Goal: Complete application form: Complete application form

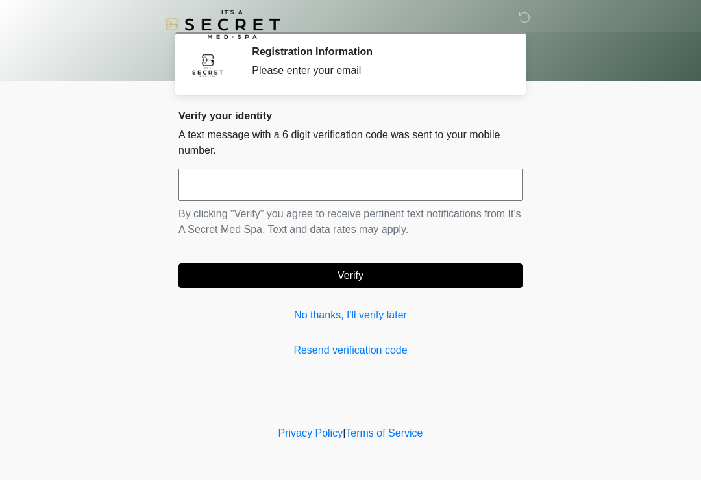
click at [364, 308] on link "No thanks, I'll verify later" at bounding box center [351, 316] width 344 height 16
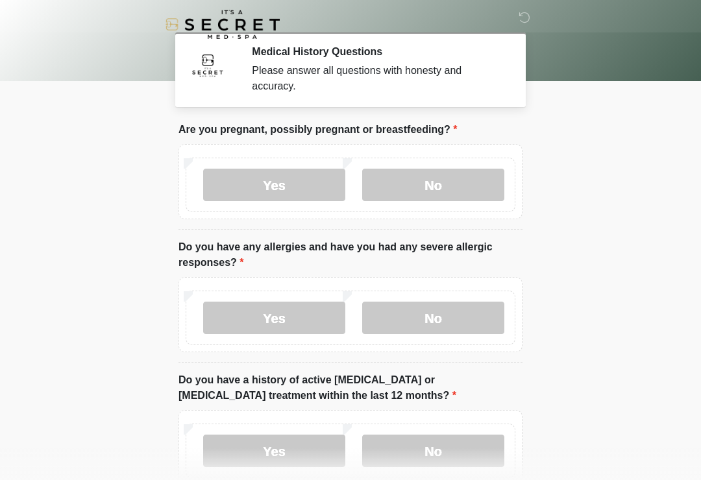
click at [421, 188] on label "No" at bounding box center [433, 185] width 142 height 32
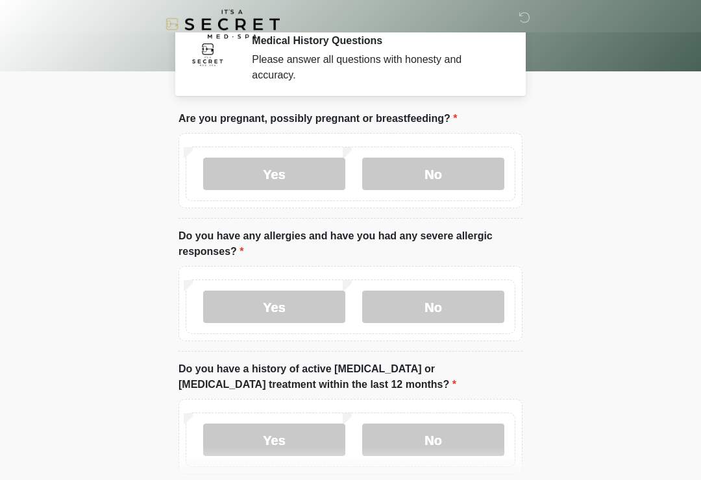
scroll to position [10, 0]
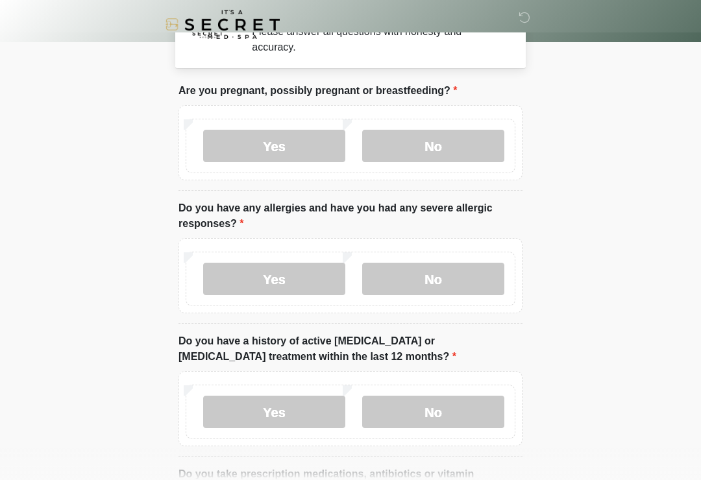
click at [450, 275] on label "No" at bounding box center [433, 279] width 142 height 32
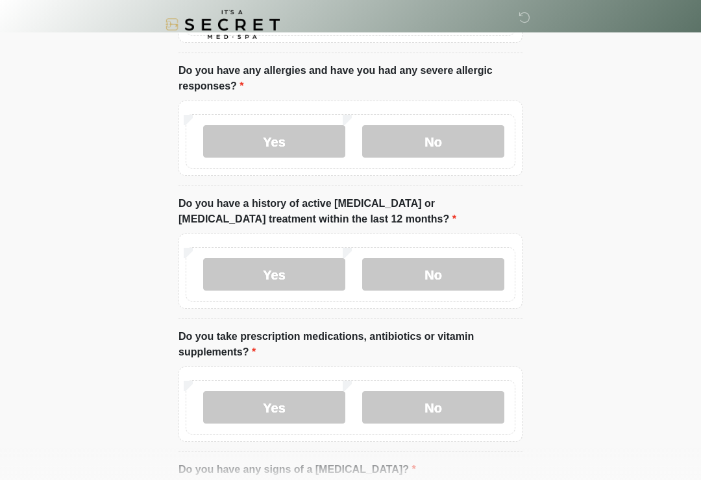
click at [432, 279] on label "No" at bounding box center [433, 274] width 142 height 32
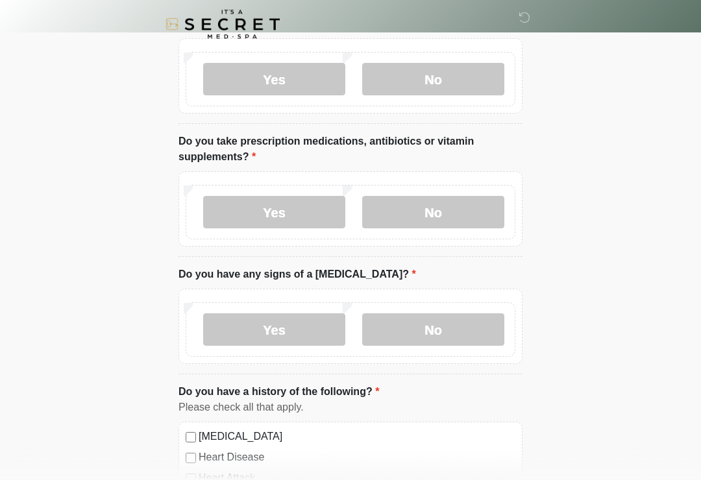
click at [435, 218] on label "No" at bounding box center [433, 213] width 142 height 32
click at [446, 308] on div "Yes No" at bounding box center [351, 329] width 330 height 55
click at [442, 330] on label "No" at bounding box center [433, 330] width 142 height 32
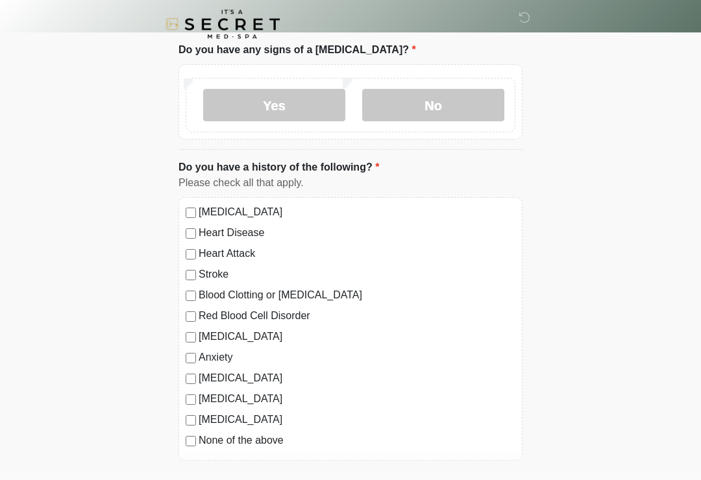
scroll to position [616, 0]
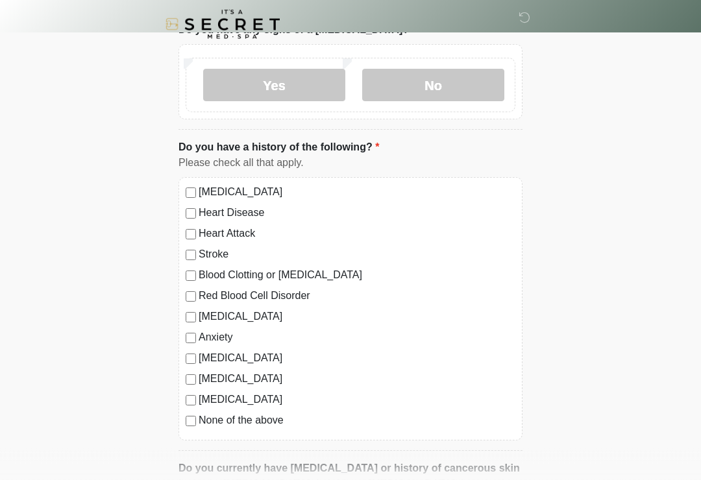
click at [175, 423] on div "This is the beginning of your virtual Good Faith Exam . ﻿﻿﻿﻿﻿﻿﻿﻿ This step is n…" at bounding box center [351, 204] width 364 height 1396
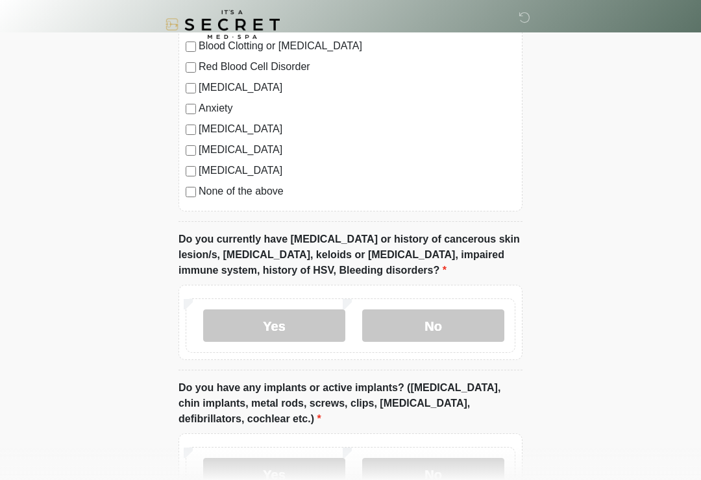
scroll to position [971, 0]
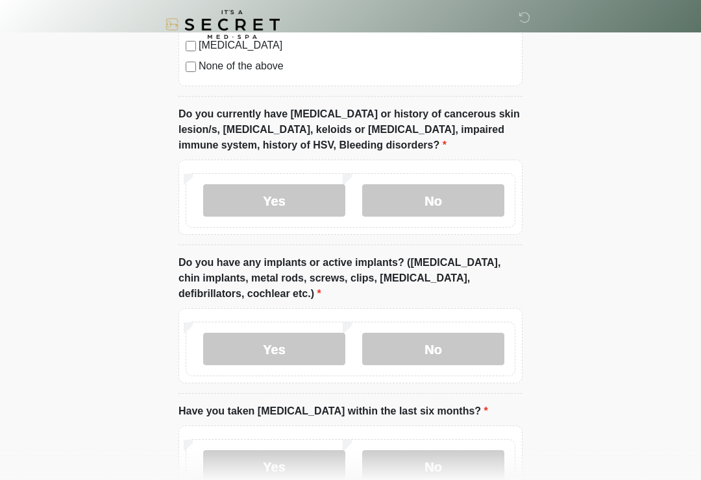
click at [445, 206] on label "No" at bounding box center [433, 200] width 142 height 32
click at [426, 361] on label "No" at bounding box center [433, 349] width 142 height 32
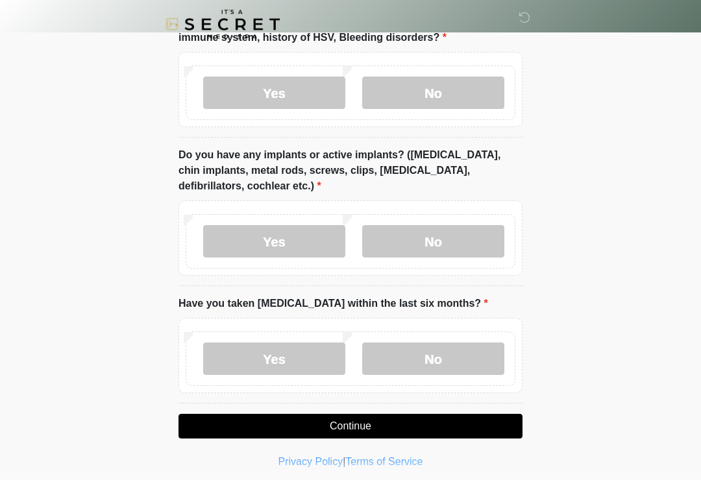
scroll to position [1085, 0]
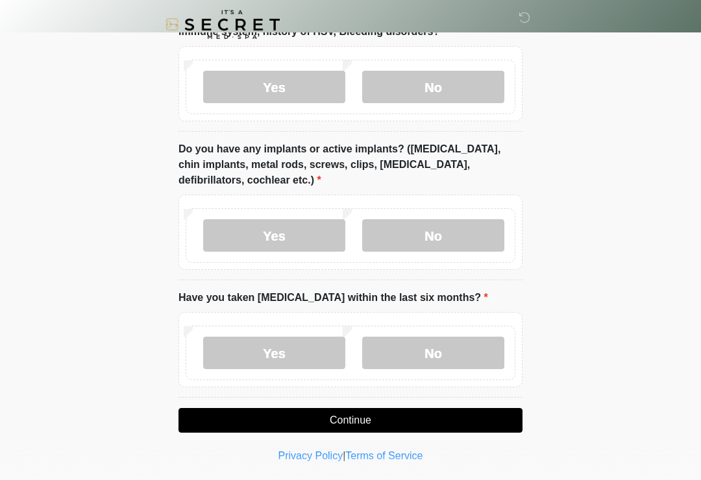
click at [426, 360] on label "No" at bounding box center [433, 353] width 142 height 32
click at [393, 428] on button "Continue" at bounding box center [351, 420] width 344 height 25
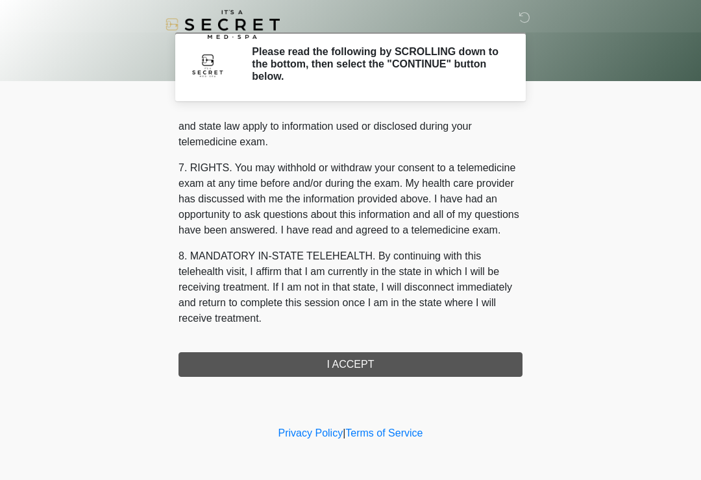
scroll to position [532, 0]
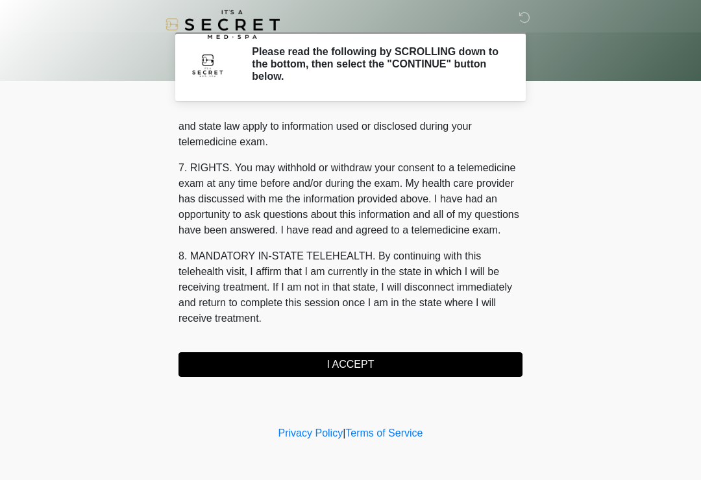
click at [400, 352] on button "I ACCEPT" at bounding box center [351, 364] width 344 height 25
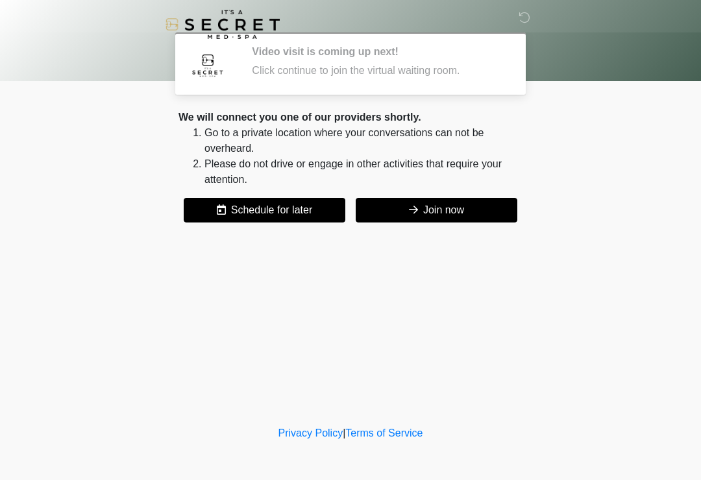
click at [463, 221] on button "Join now" at bounding box center [437, 210] width 162 height 25
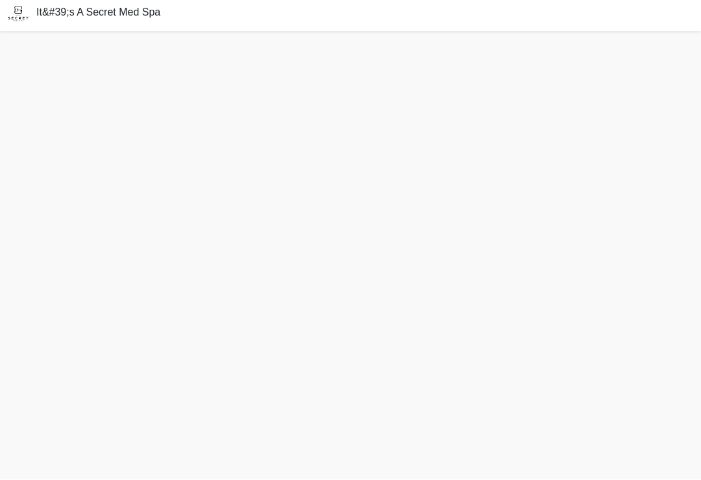
scroll to position [10, 0]
